Goal: Navigation & Orientation: Find specific page/section

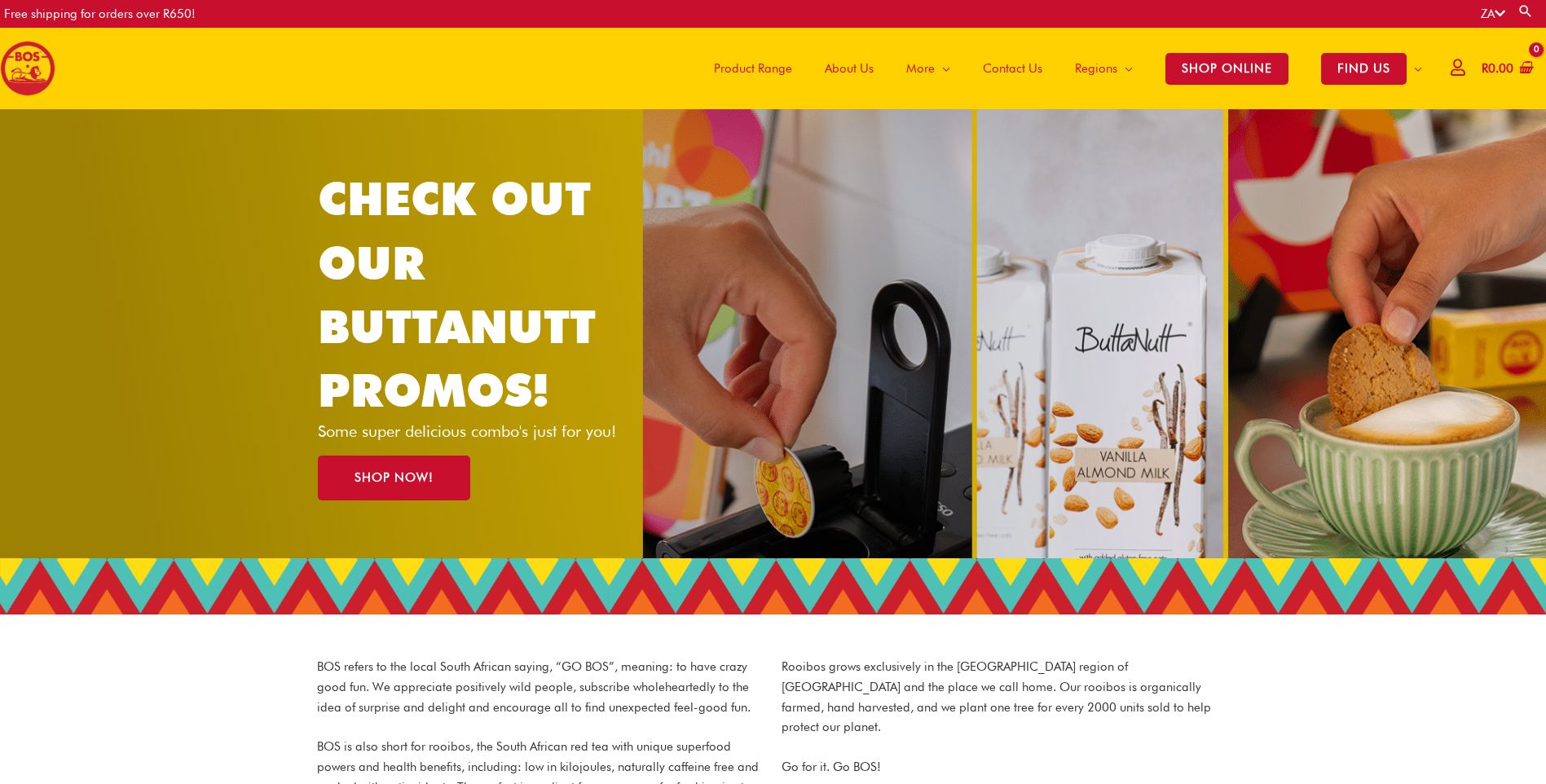
click at [831, 70] on span "About Us" at bounding box center [848, 68] width 49 height 49
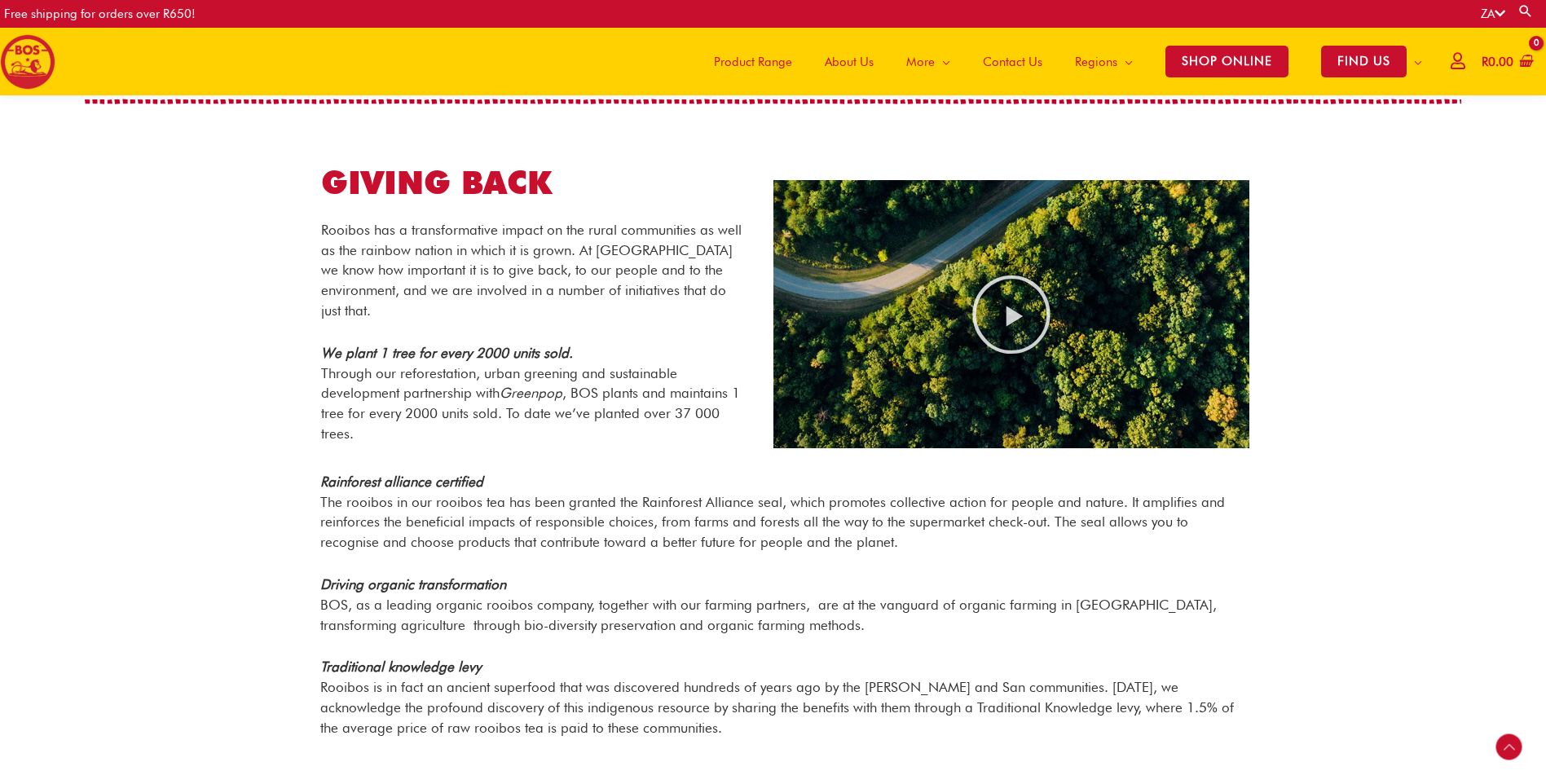
scroll to position [1318, 0]
